Goal: Task Accomplishment & Management: Use online tool/utility

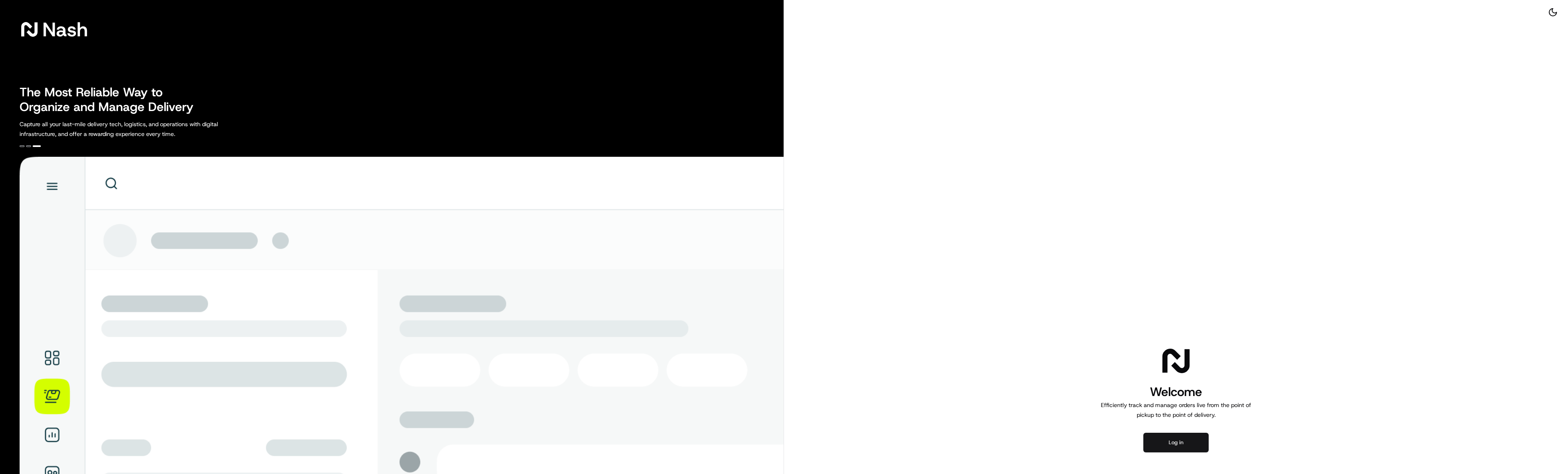
click at [784, 236] on button "Log in" at bounding box center [1176, 442] width 65 height 20
